Goal: Find specific page/section: Find specific page/section

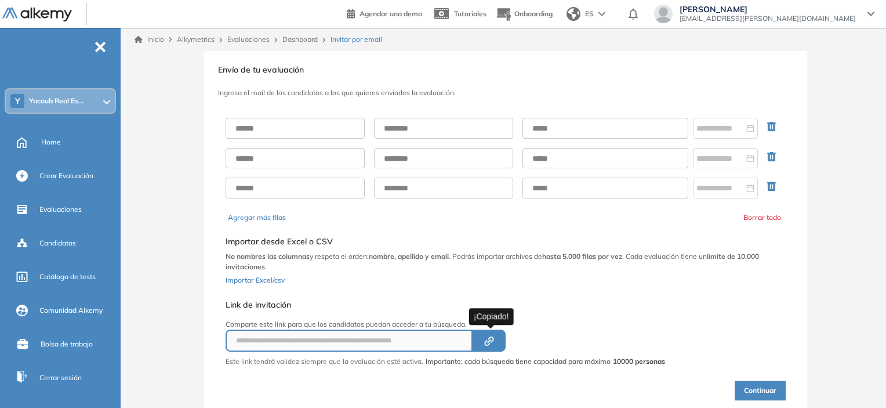
click at [151, 37] on link "Inicio" at bounding box center [150, 39] width 30 height 10
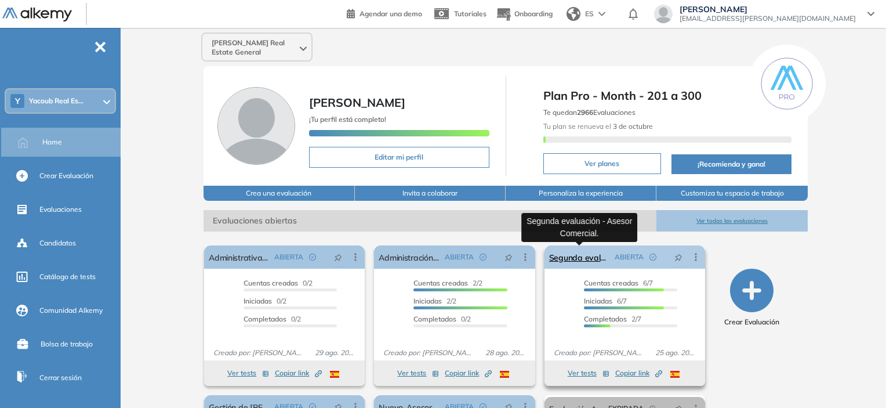
click at [587, 255] on link "Segunda evaluación - Asesor Comercial." at bounding box center [579, 256] width 61 height 23
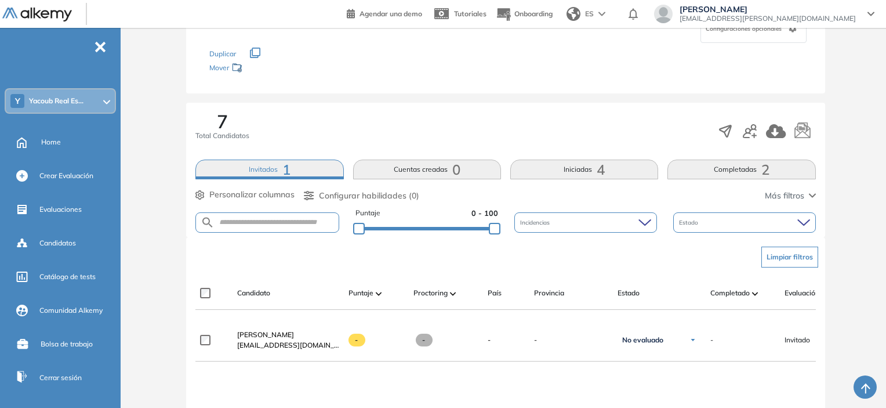
scroll to position [174, 0]
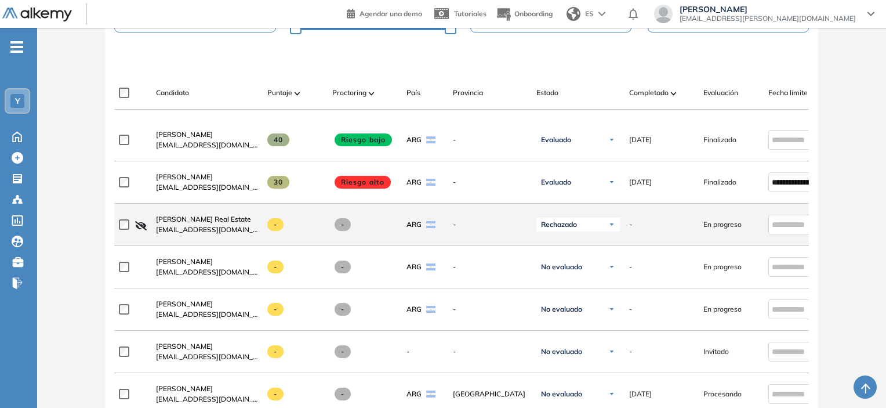
scroll to position [290, 0]
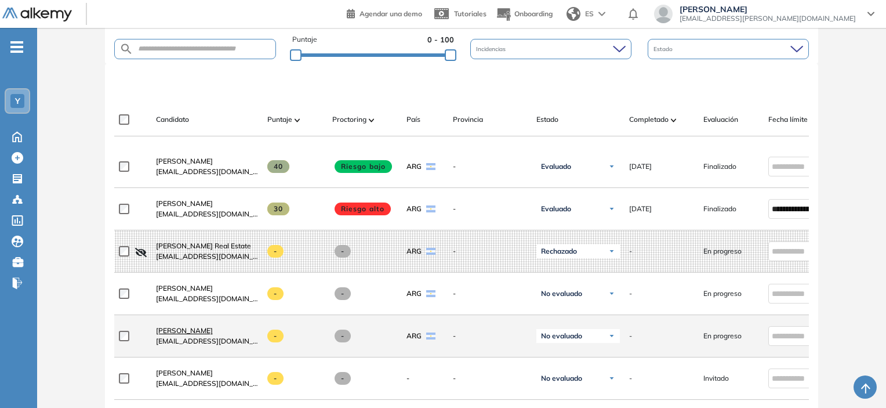
click at [175, 334] on span "[PERSON_NAME]" at bounding box center [184, 330] width 57 height 9
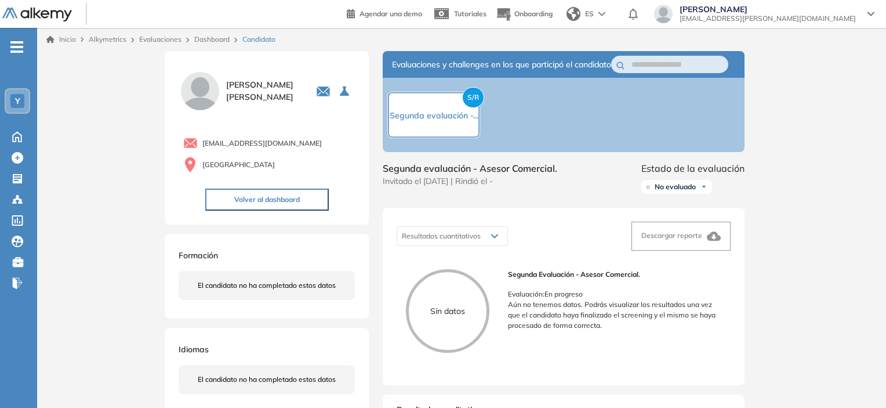
click at [65, 41] on link "Inicio" at bounding box center [61, 39] width 30 height 10
